Goal: Manage account settings

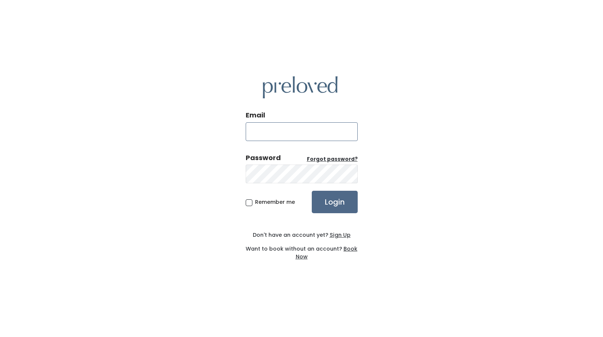
type input "[PERSON_NAME][EMAIL_ADDRESS][PERSON_NAME][DOMAIN_NAME]"
click at [255, 204] on span "Remember me" at bounding box center [275, 201] width 40 height 7
click at [255, 203] on input "Remember me" at bounding box center [257, 200] width 5 height 5
checkbox input "true"
click at [333, 206] on input "Login" at bounding box center [335, 202] width 46 height 22
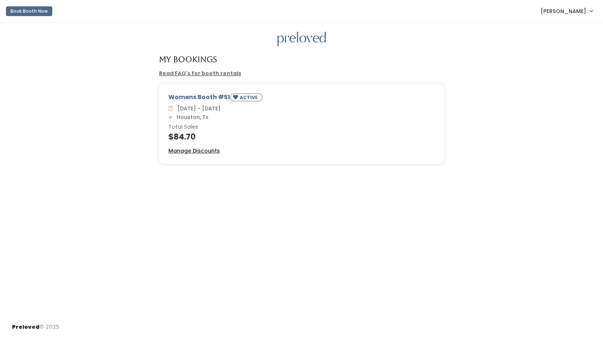
click at [183, 150] on u "Manage Discounts" at bounding box center [194, 150] width 52 height 7
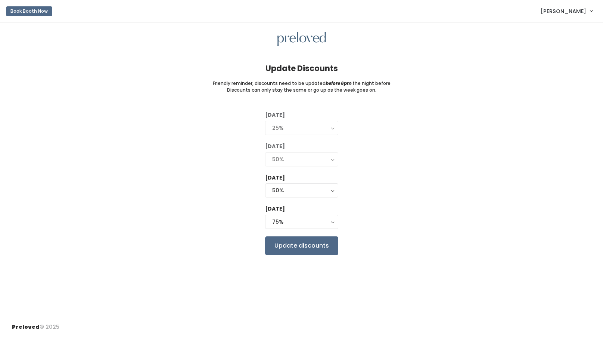
click at [183, 150] on div "[DATE] 0% 25% 50% 75% 90% 25% [DATE] 0% 25% 50% 75% 90% 50% [DATE] 0% 25% 50% 7…" at bounding box center [301, 182] width 579 height 143
